Goal: Check status: Check status

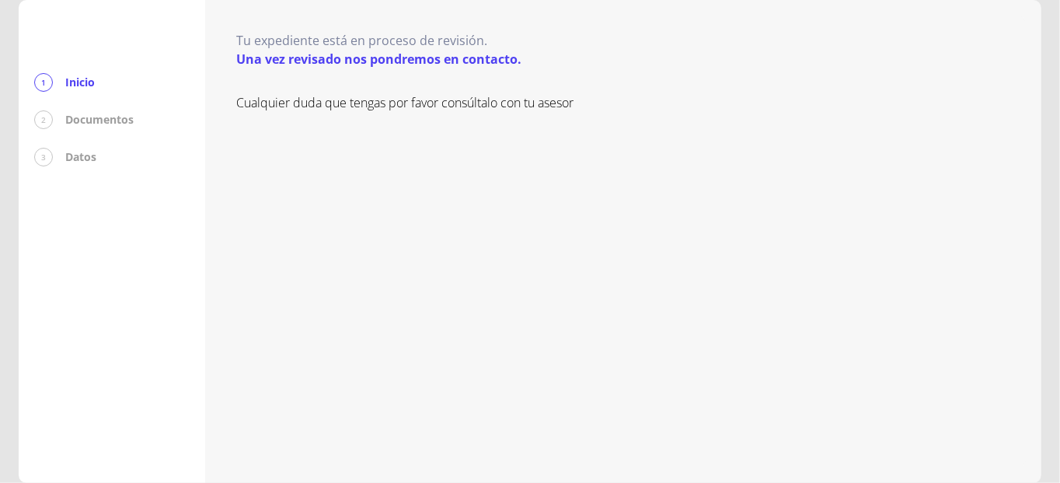
click at [101, 119] on p "Documentos" at bounding box center [99, 120] width 68 height 16
click at [329, 37] on p "Tu expediente está en proceso de revisión." at bounding box center [378, 40] width 285 height 19
click at [383, 53] on p "Una vez revisado nos pondremos en contacto." at bounding box center [378, 59] width 285 height 19
click at [404, 61] on p "Una vez revisado nos pondremos en contacto." at bounding box center [378, 59] width 285 height 19
click at [46, 83] on div "1" at bounding box center [43, 82] width 19 height 19
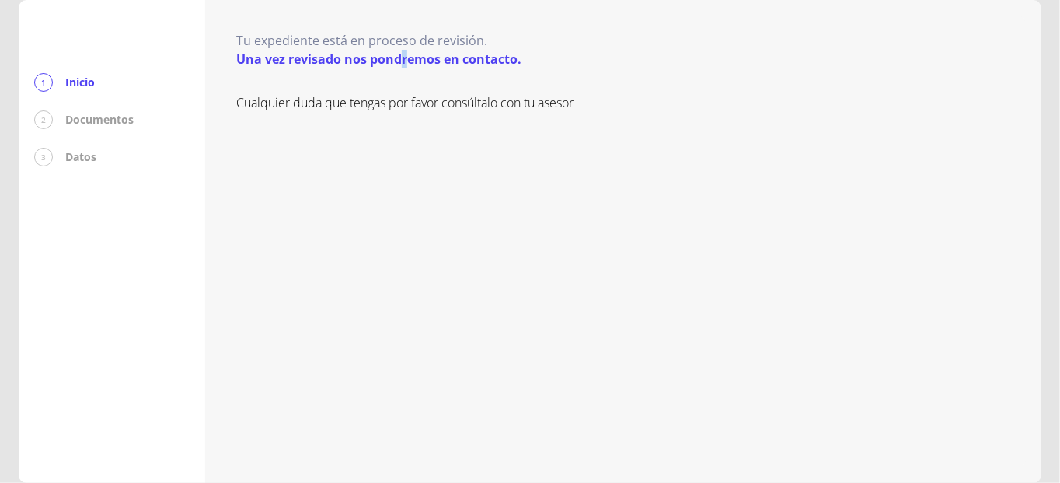
click at [44, 122] on div "2" at bounding box center [43, 119] width 19 height 19
drag, startPoint x: 44, startPoint y: 122, endPoint x: 41, endPoint y: 158, distance: 35.9
click at [41, 158] on div "3" at bounding box center [43, 157] width 19 height 19
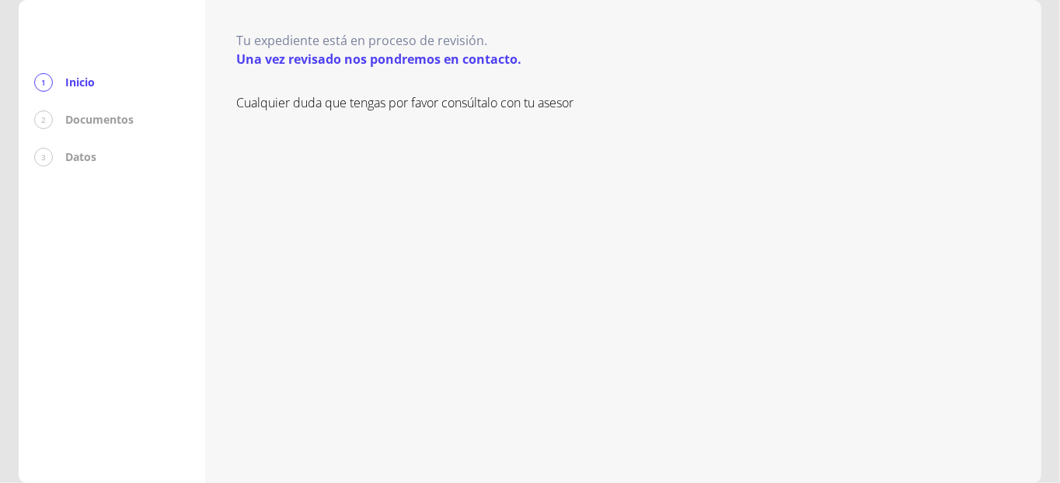
drag, startPoint x: 41, startPoint y: 158, endPoint x: 44, endPoint y: 172, distance: 14.2
click at [40, 173] on div "1 Inicio 2 Documentos 3 Datos" at bounding box center [112, 241] width 186 height 483
click at [93, 159] on p "Datos" at bounding box center [80, 157] width 31 height 16
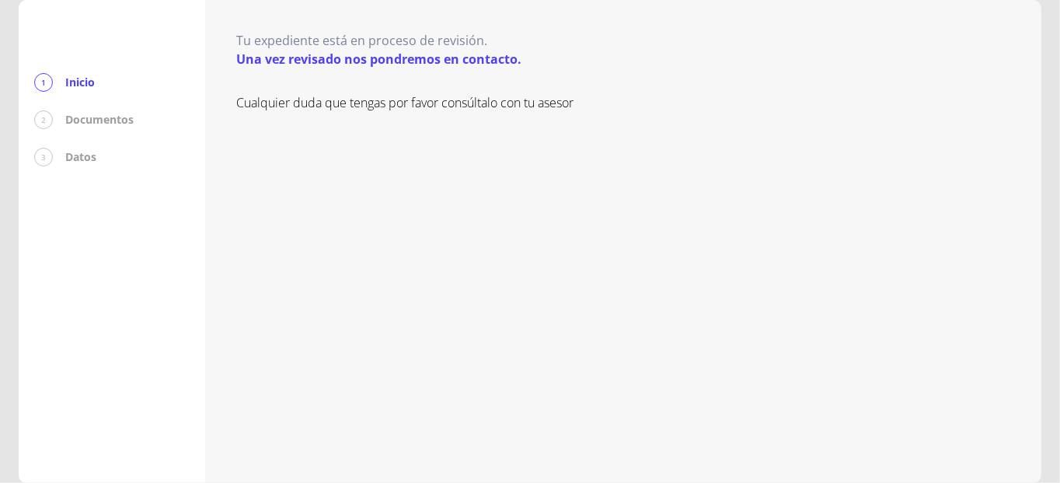
click at [430, 366] on div "Cualquier duda que tengas por favor consúltalo con tu asesor" at bounding box center [623, 272] width 774 height 358
click at [368, 61] on p "Una vez revisado nos pondremos en contacto." at bounding box center [378, 59] width 285 height 19
click at [366, 60] on p "Una vez revisado nos pondremos en contacto." at bounding box center [378, 59] width 285 height 19
click at [47, 86] on div "1" at bounding box center [43, 82] width 19 height 19
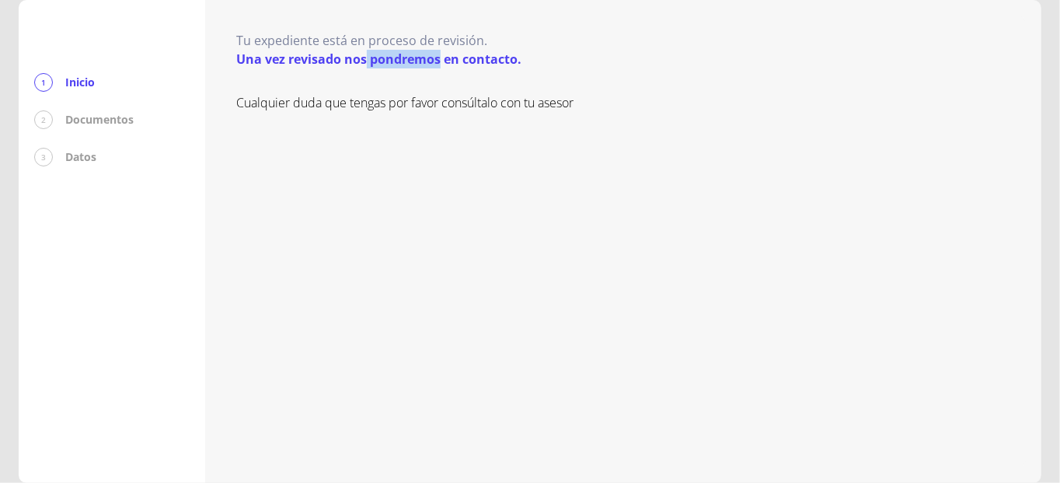
click at [47, 86] on div "1" at bounding box center [43, 82] width 19 height 19
drag, startPoint x: 61, startPoint y: 99, endPoint x: 88, endPoint y: 120, distance: 34.3
click at [62, 100] on div "1 Inicio 2 Documentos 3 Datos" at bounding box center [111, 119] width 155 height 93
click at [92, 124] on p "Documentos" at bounding box center [99, 120] width 68 height 16
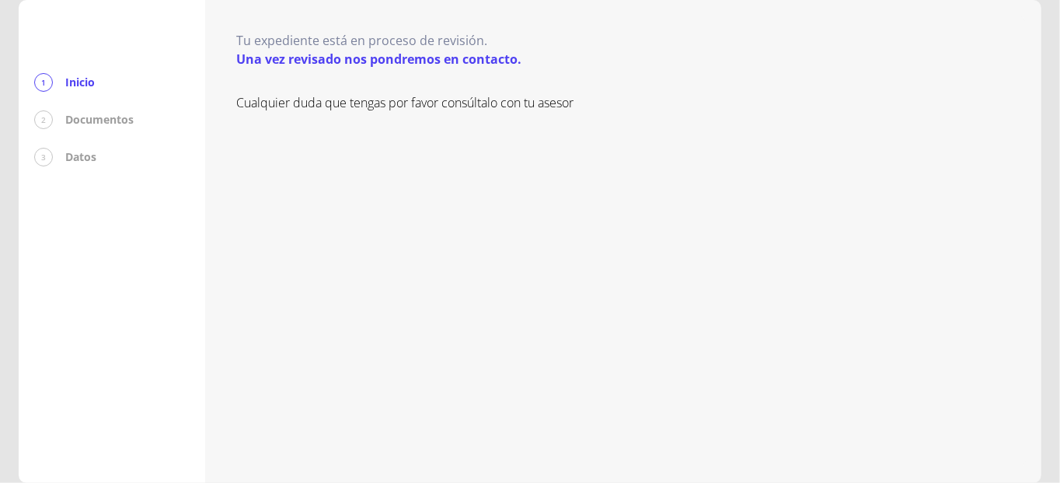
drag, startPoint x: 92, startPoint y: 124, endPoint x: 368, endPoint y: 197, distance: 285.5
click at [368, 197] on div "Cualquier duda que tengas por favor consúltalo con tu asesor" at bounding box center [623, 272] width 774 height 358
click at [392, 61] on p "Una vez revisado nos pondremos en contacto." at bounding box center [378, 59] width 285 height 19
click at [74, 78] on p "Inicio" at bounding box center [80, 83] width 30 height 16
